Goal: Information Seeking & Learning: Learn about a topic

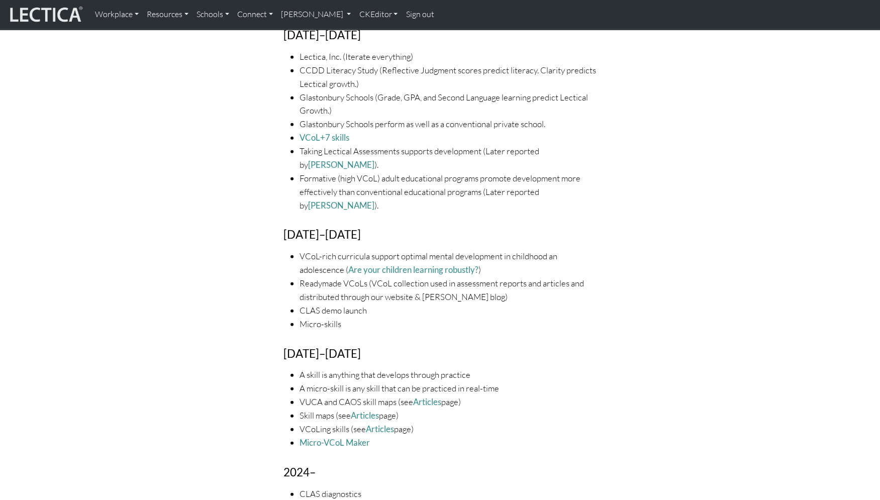
scroll to position [1595, 0]
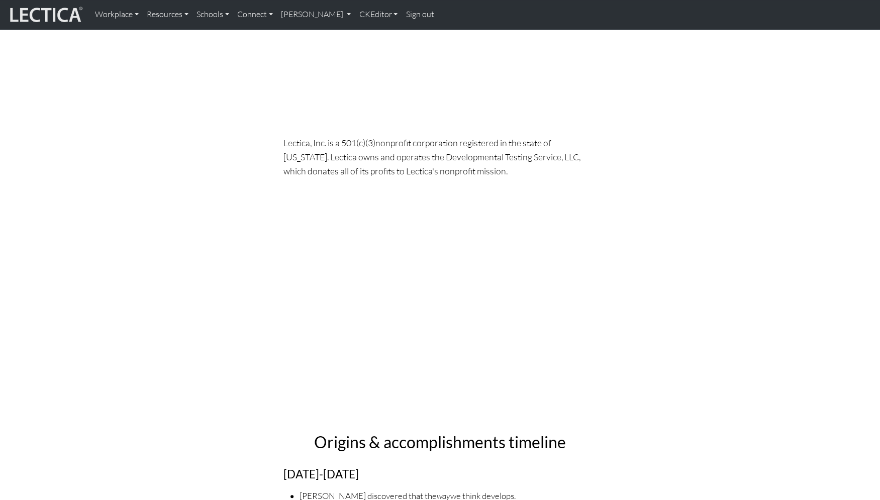
scroll to position [324, 0]
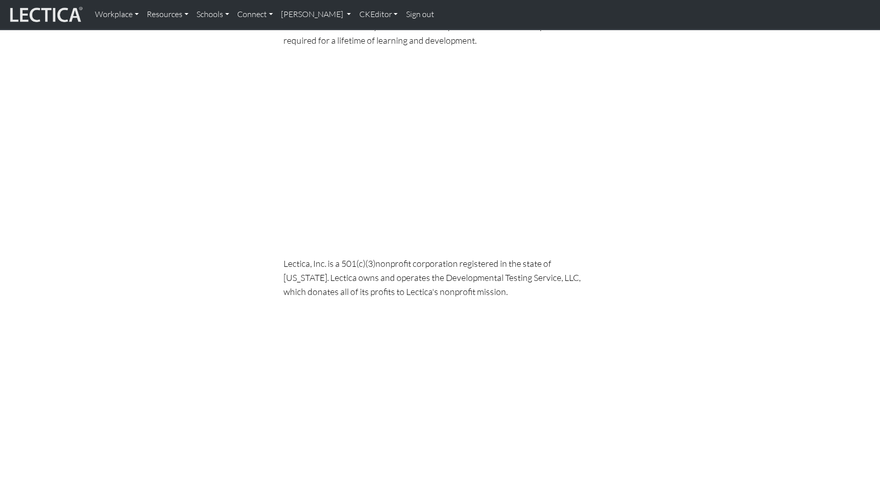
scroll to position [0, 0]
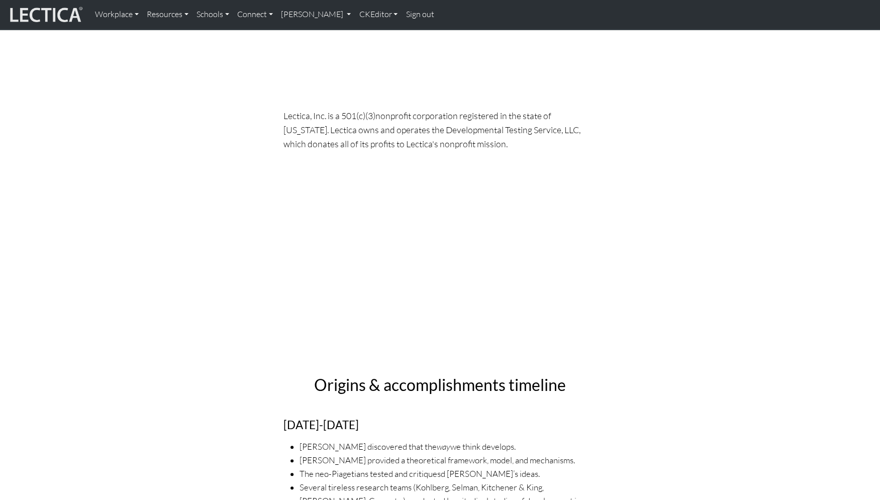
scroll to position [361, 0]
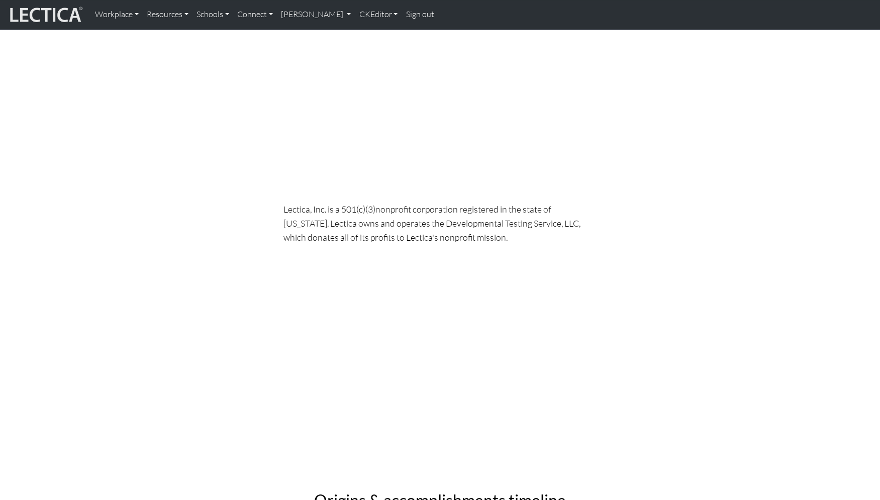
scroll to position [268, 0]
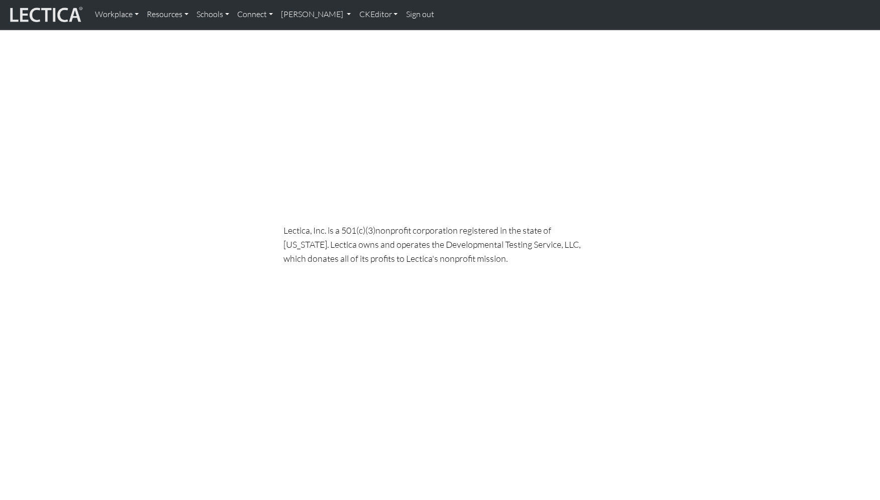
scroll to position [237, 0]
